Goal: Navigation & Orientation: Find specific page/section

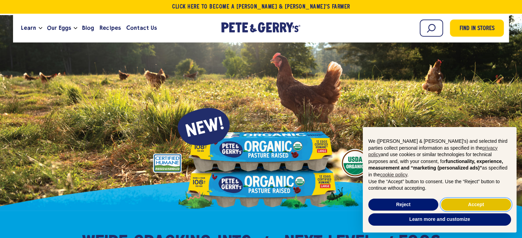
click at [458, 208] on button "Accept" at bounding box center [476, 205] width 70 height 12
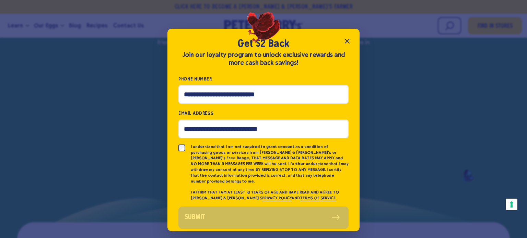
scroll to position [10, 0]
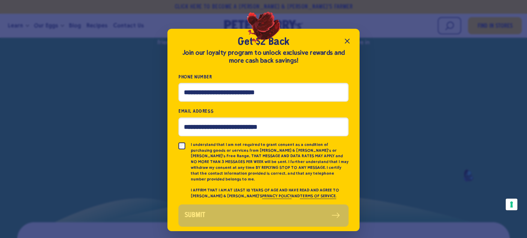
click at [348, 42] on icon "Close popup" at bounding box center [347, 41] width 4 height 4
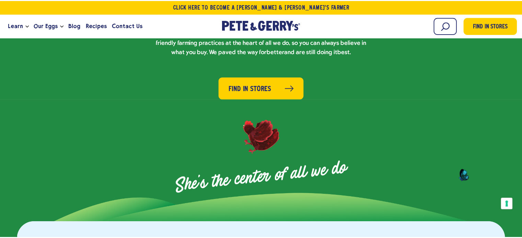
scroll to position [549, 0]
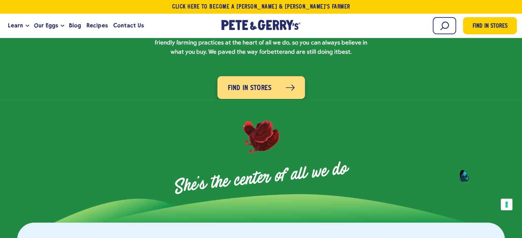
click at [270, 78] on link "Find in Stores" at bounding box center [260, 87] width 87 height 23
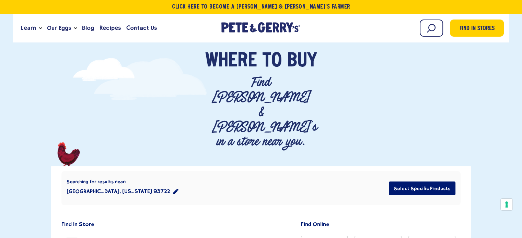
scroll to position [103, 0]
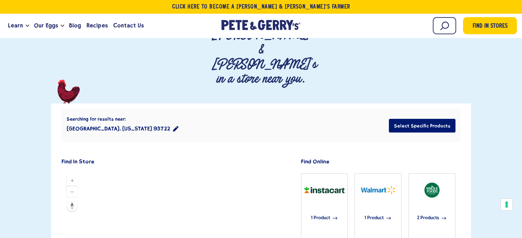
click at [173, 126] on icon "location filter" at bounding box center [175, 128] width 5 height 5
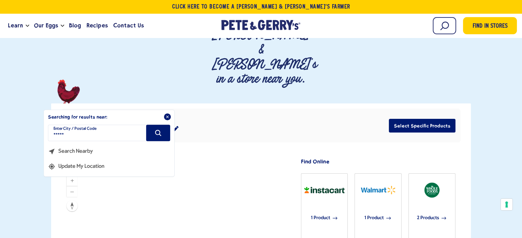
drag, startPoint x: 111, startPoint y: 93, endPoint x: 17, endPoint y: 83, distance: 94.3
type input "*****"
click at [153, 125] on button "Search" at bounding box center [158, 133] width 24 height 16
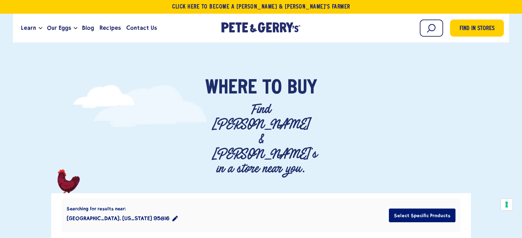
scroll to position [0, 0]
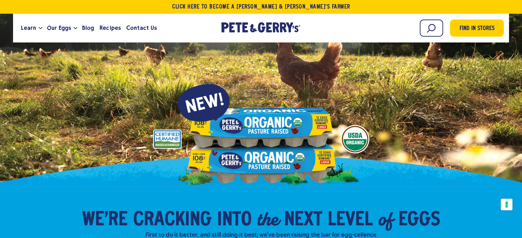
scroll to position [69, 0]
